Goal: Find specific page/section: Find specific page/section

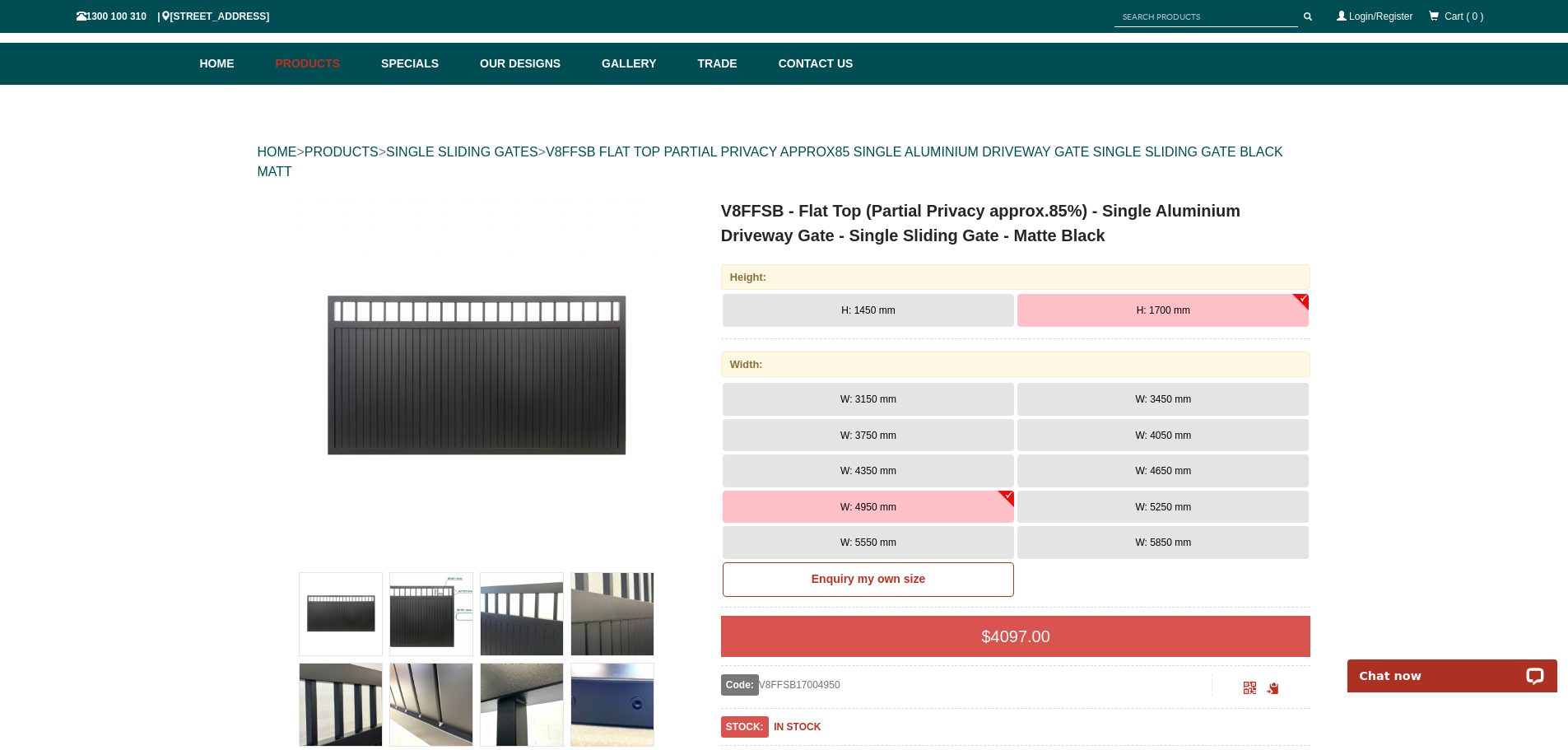
scroll to position [412, 0]
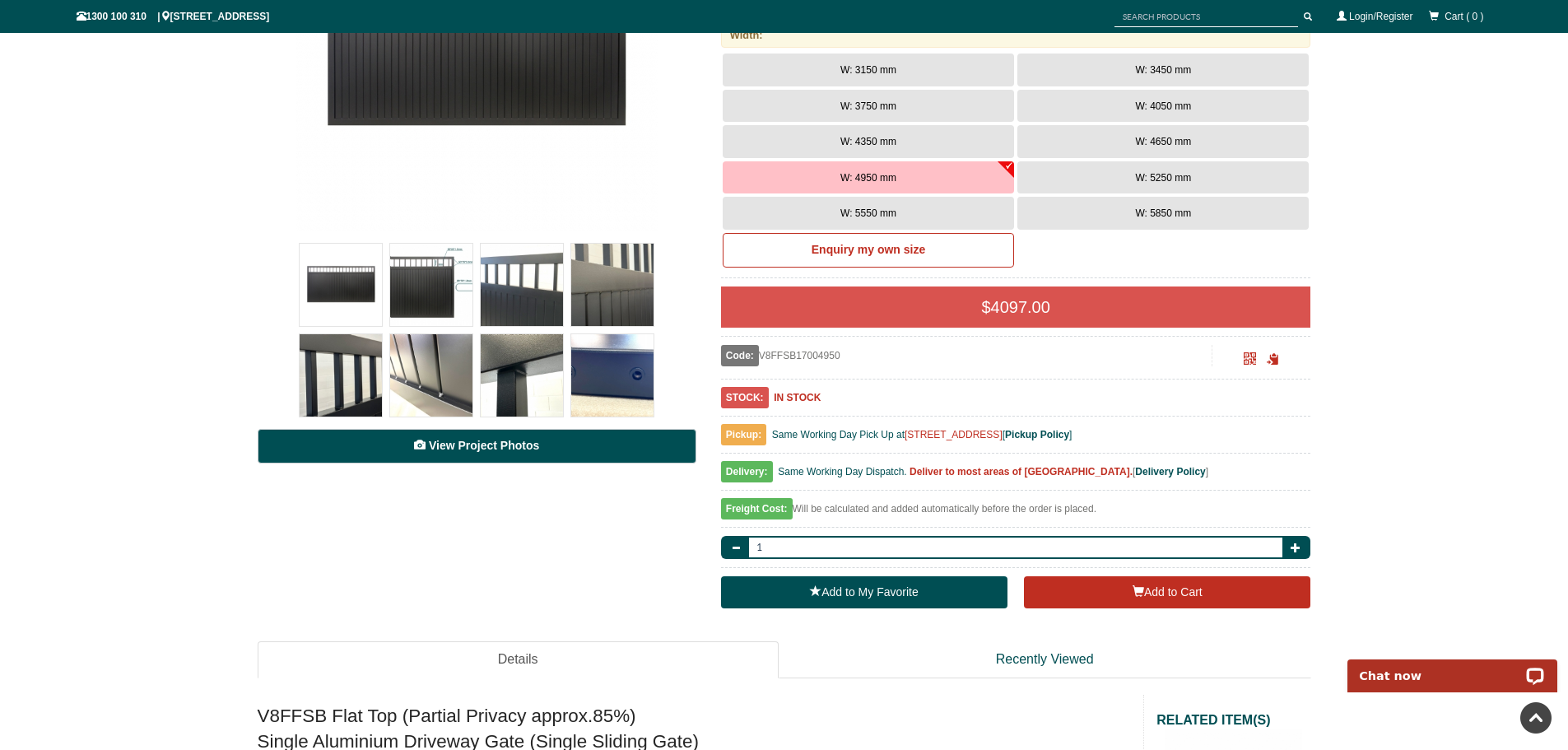
click at [591, 454] on link "View Project Photos" at bounding box center [477, 447] width 439 height 35
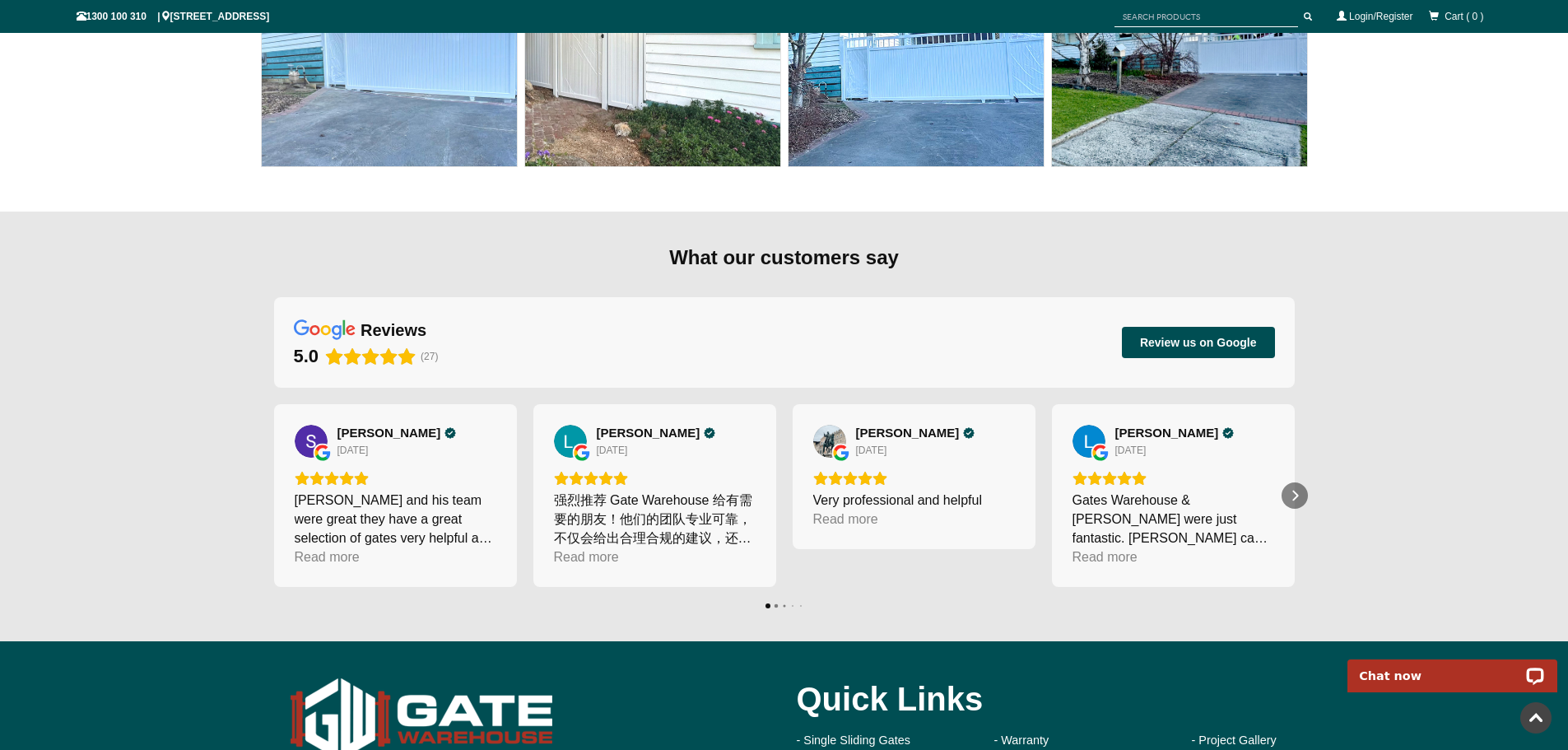
scroll to position [6567, 0]
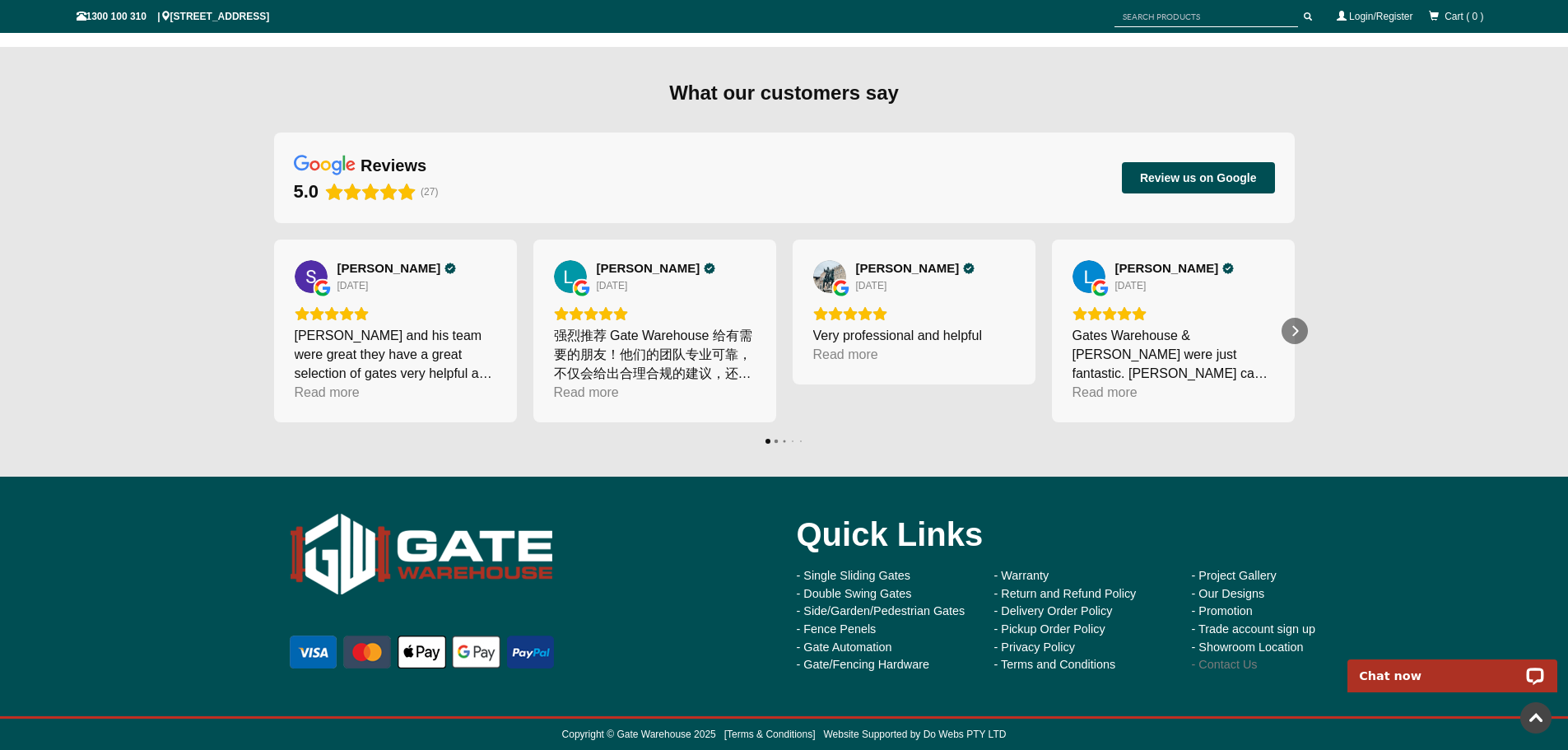
click at [1249, 659] on link "- Contact Us" at bounding box center [1225, 665] width 66 height 13
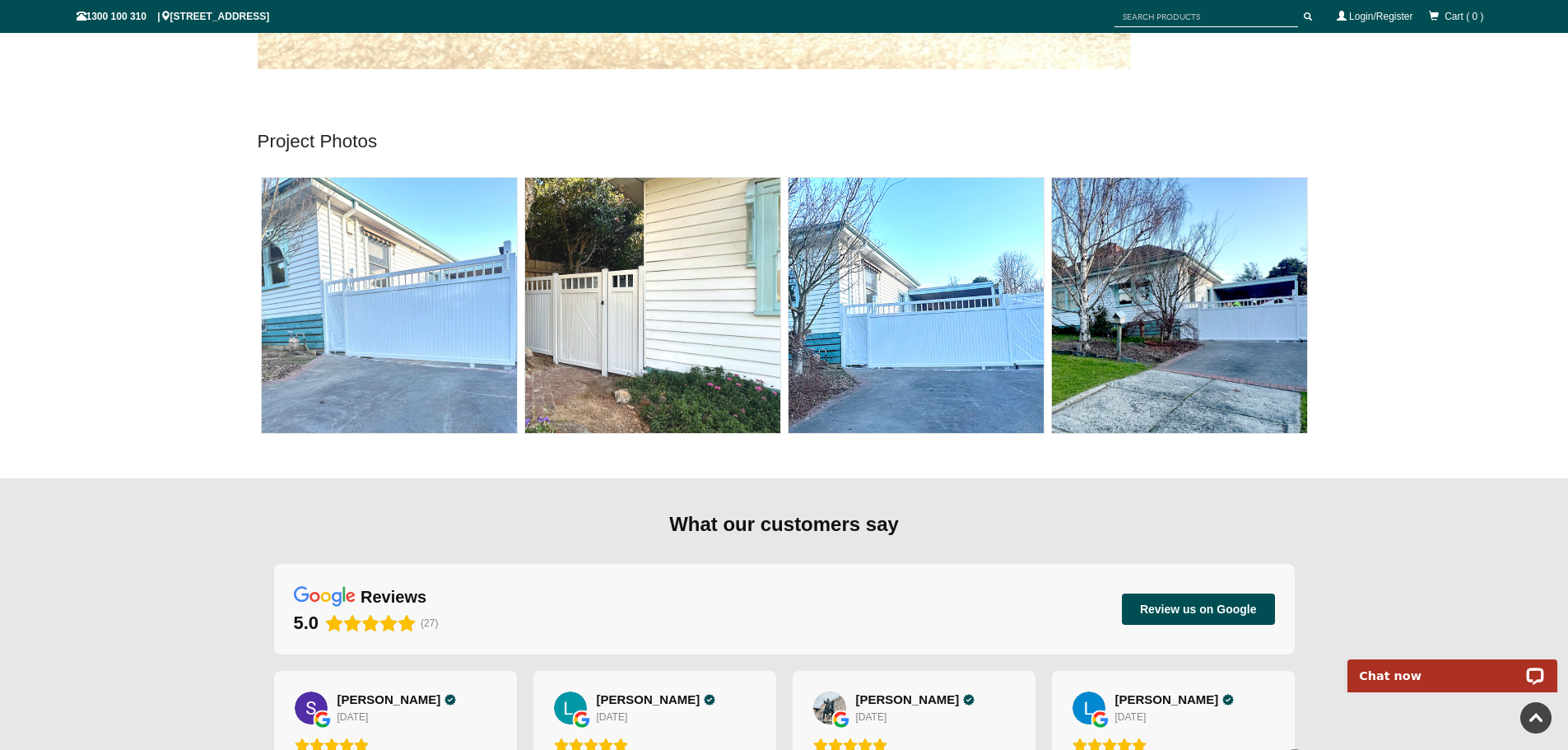
scroll to position [6548, 0]
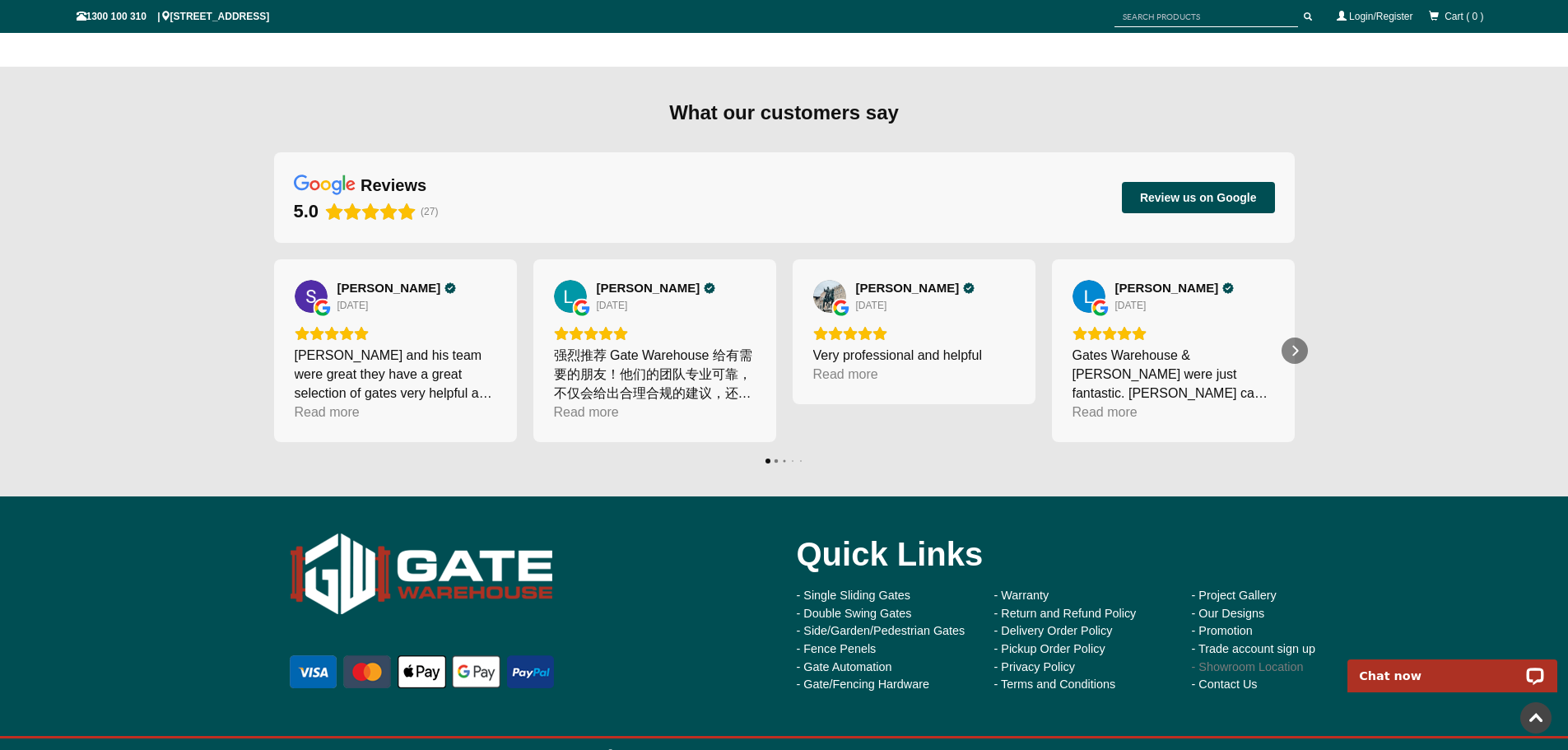
click at [1245, 661] on link "- Showroom Location" at bounding box center [1247, 667] width 112 height 13
